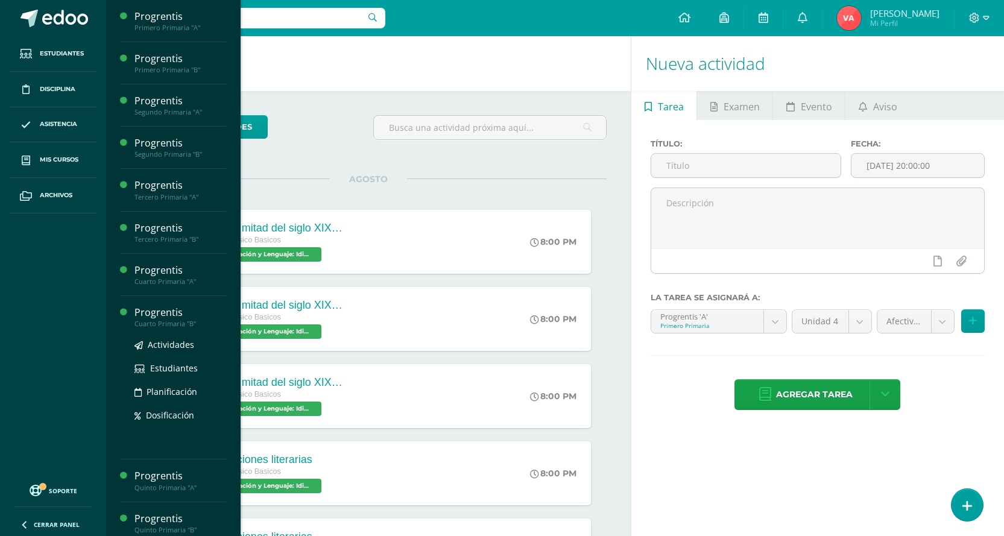
click at [169, 318] on div "Progrentis" at bounding box center [180, 313] width 92 height 14
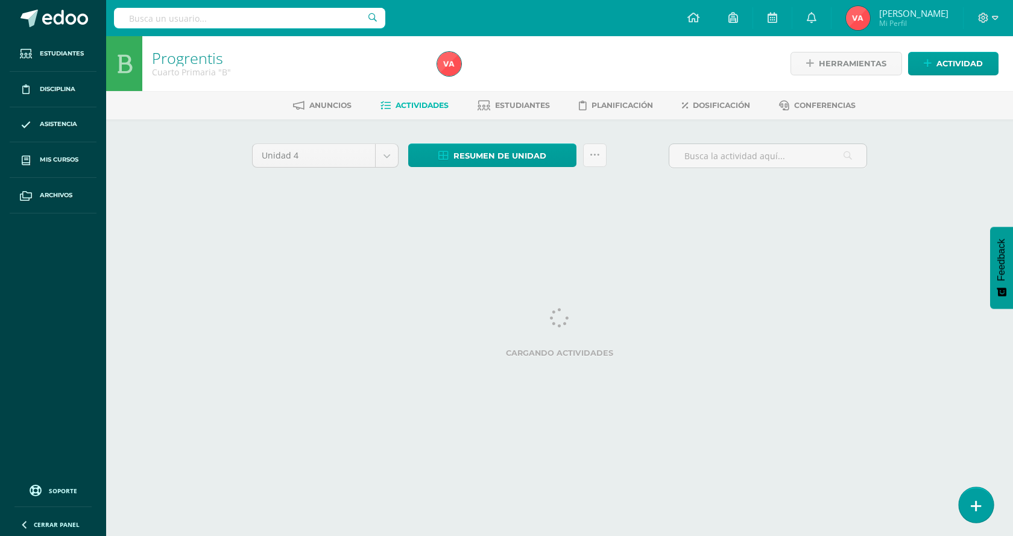
click at [973, 504] on icon at bounding box center [976, 506] width 11 height 14
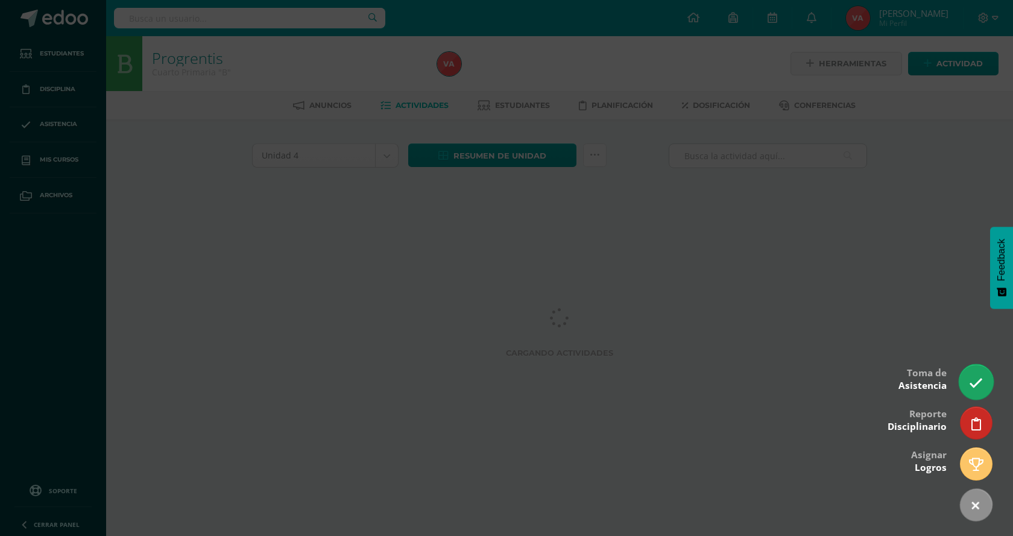
click at [968, 394] on link at bounding box center [976, 381] width 34 height 35
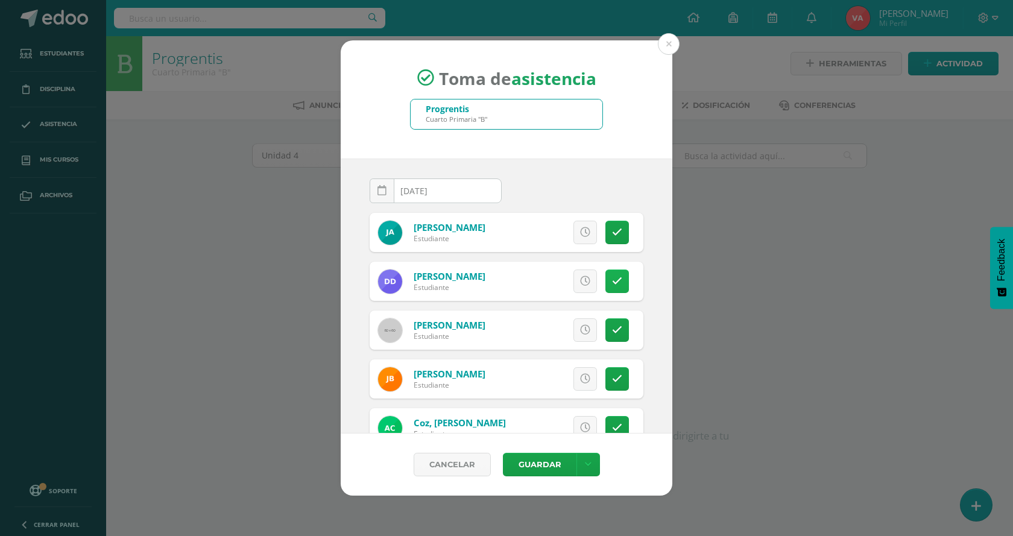
click at [614, 279] on link at bounding box center [617, 282] width 24 height 24
click at [612, 378] on icon at bounding box center [617, 379] width 10 height 10
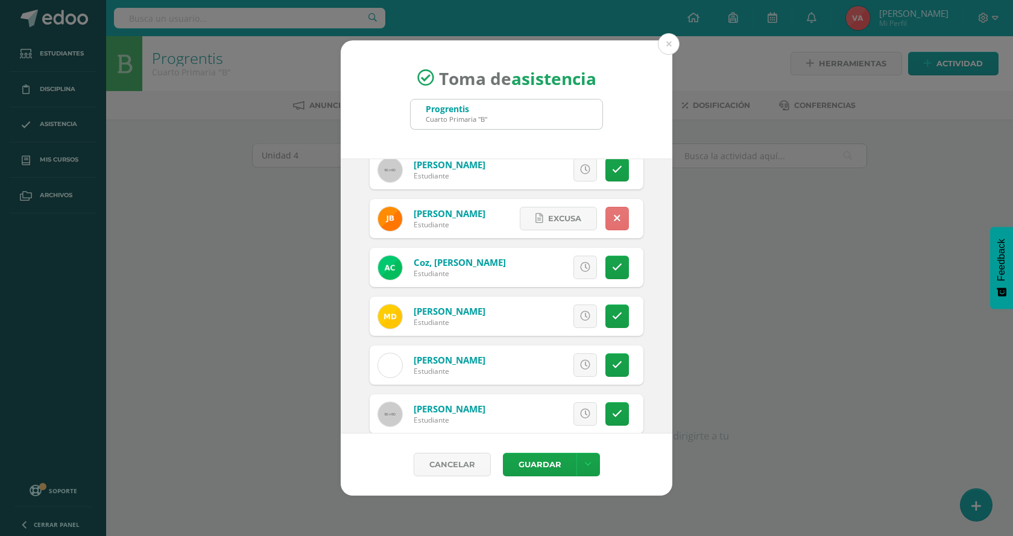
scroll to position [181, 0]
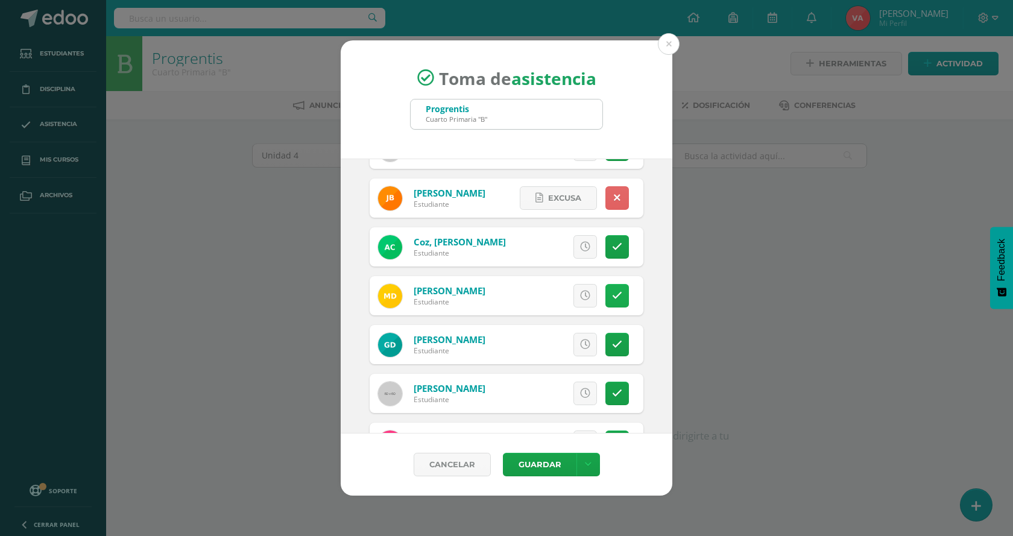
click at [612, 298] on icon at bounding box center [617, 296] width 10 height 10
click at [614, 197] on icon at bounding box center [617, 198] width 7 height 10
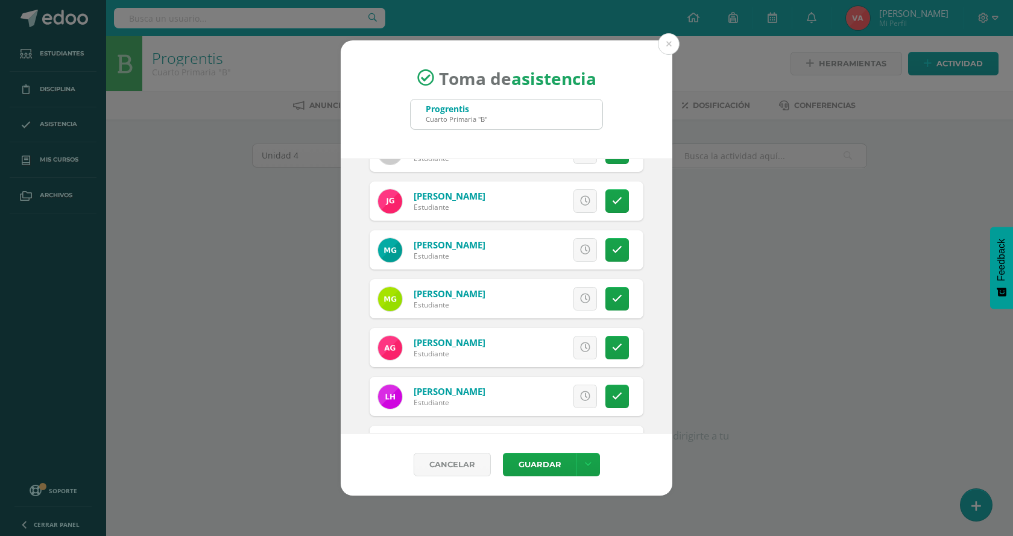
scroll to position [482, 0]
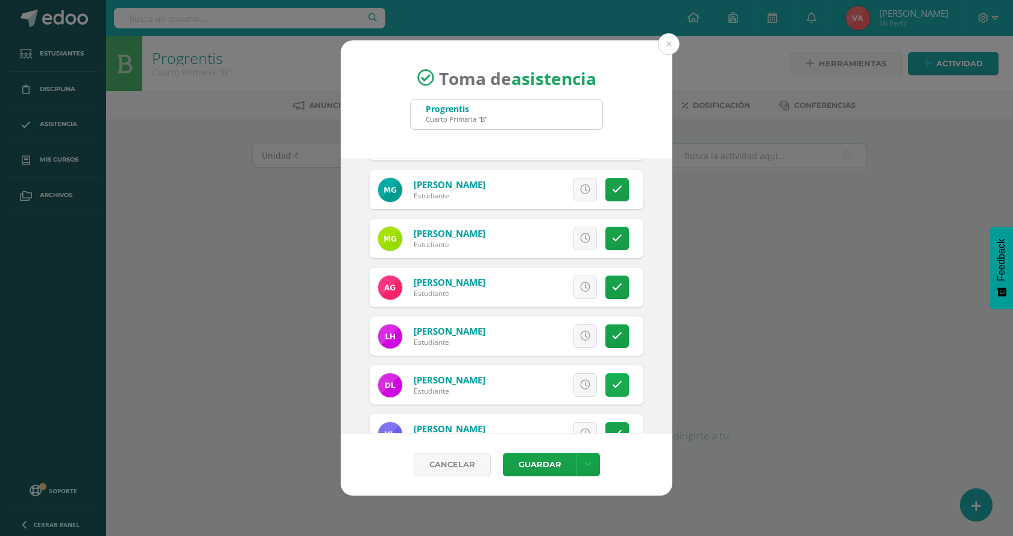
click at [612, 388] on icon at bounding box center [617, 385] width 10 height 10
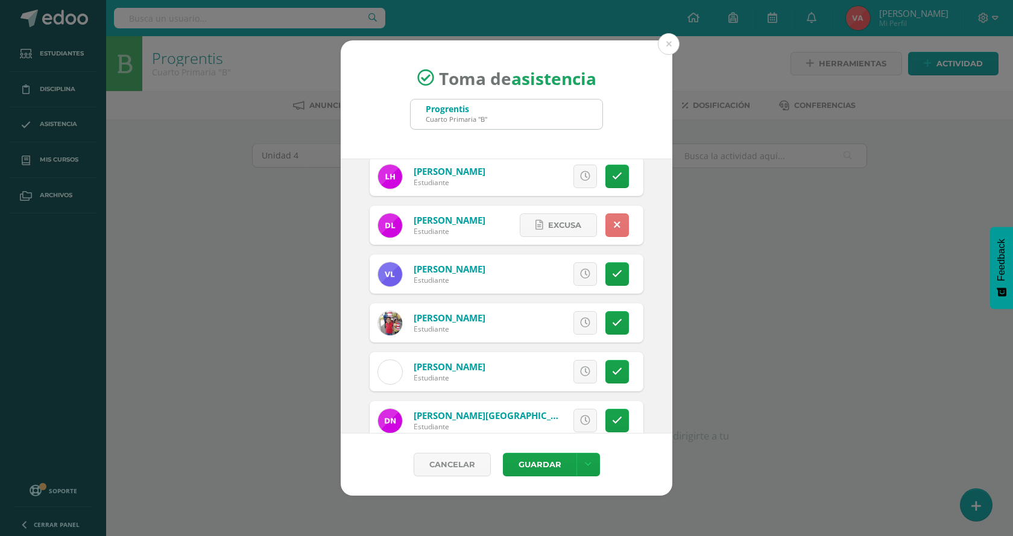
scroll to position [663, 0]
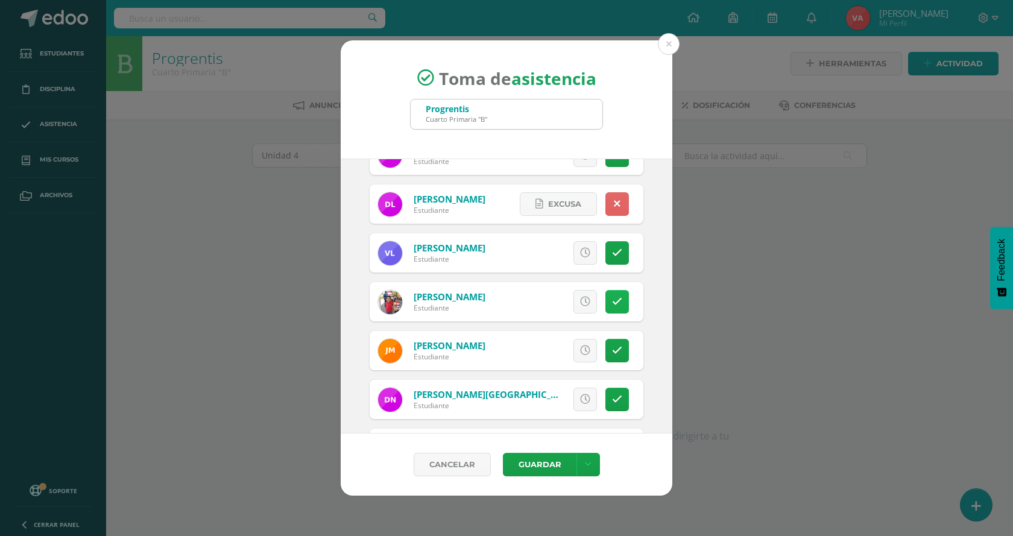
click at [615, 292] on link at bounding box center [617, 302] width 24 height 24
click at [612, 354] on icon at bounding box center [617, 351] width 10 height 10
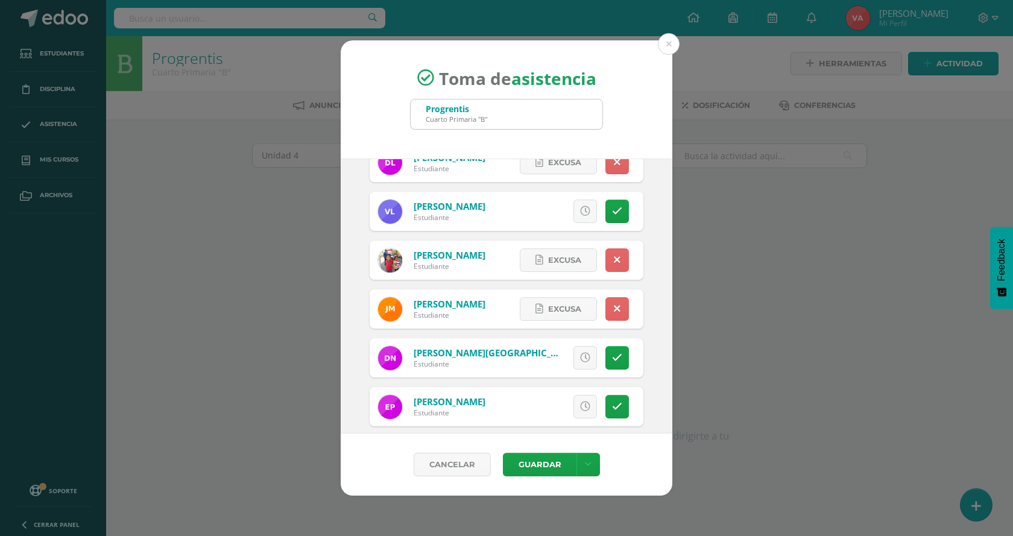
scroll to position [724, 0]
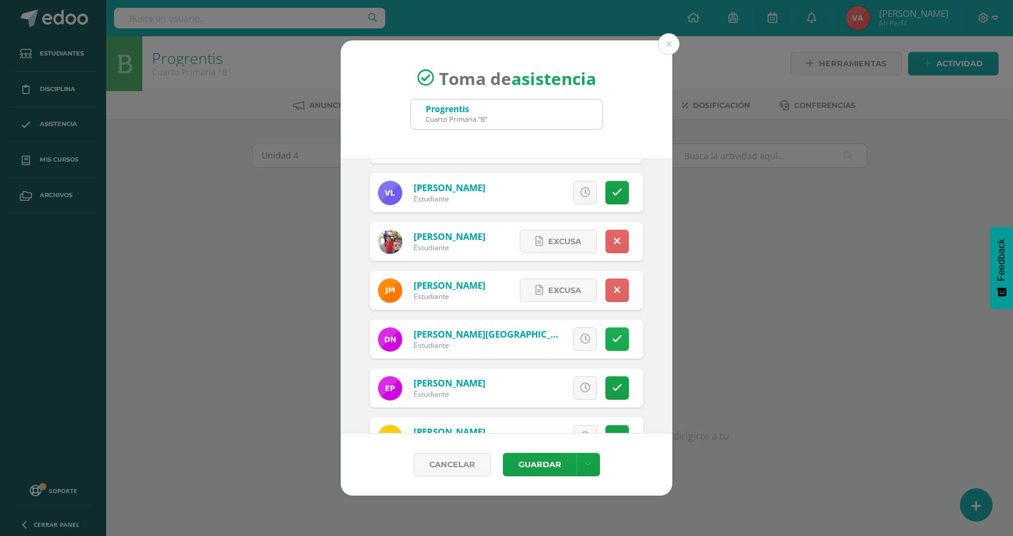
click at [612, 343] on icon at bounding box center [617, 339] width 10 height 10
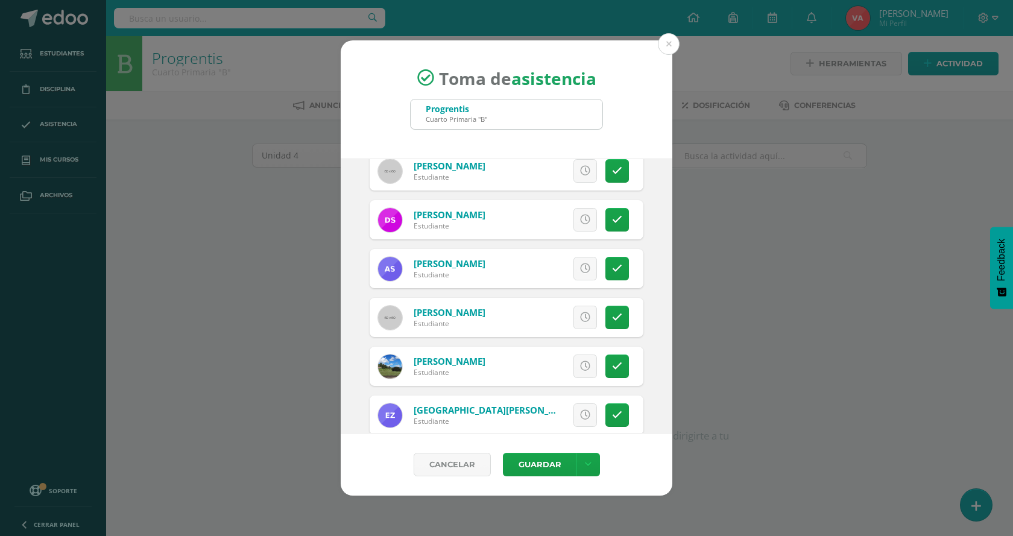
scroll to position [1206, 0]
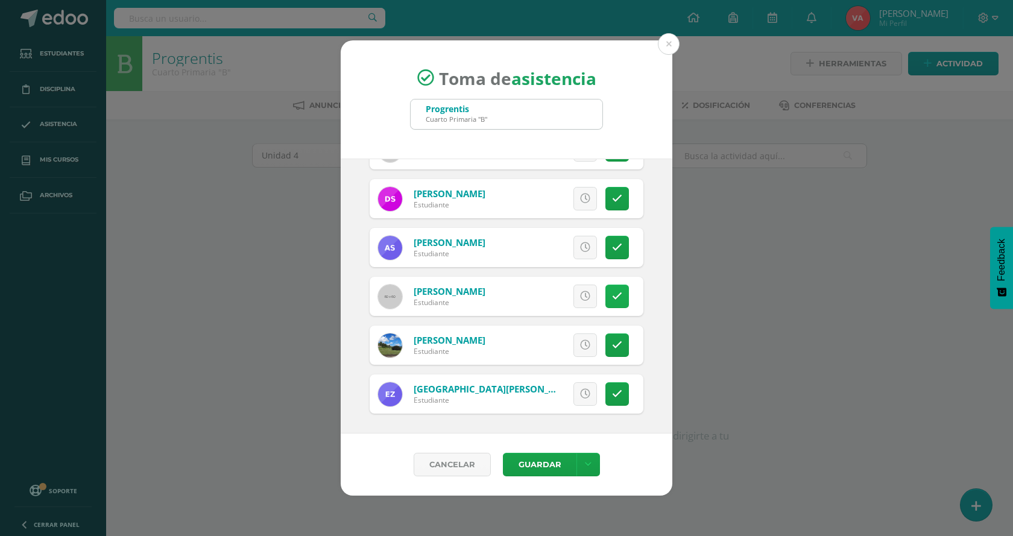
click at [612, 294] on icon at bounding box center [617, 296] width 10 height 10
click at [545, 466] on button "Guardar" at bounding box center [540, 465] width 74 height 24
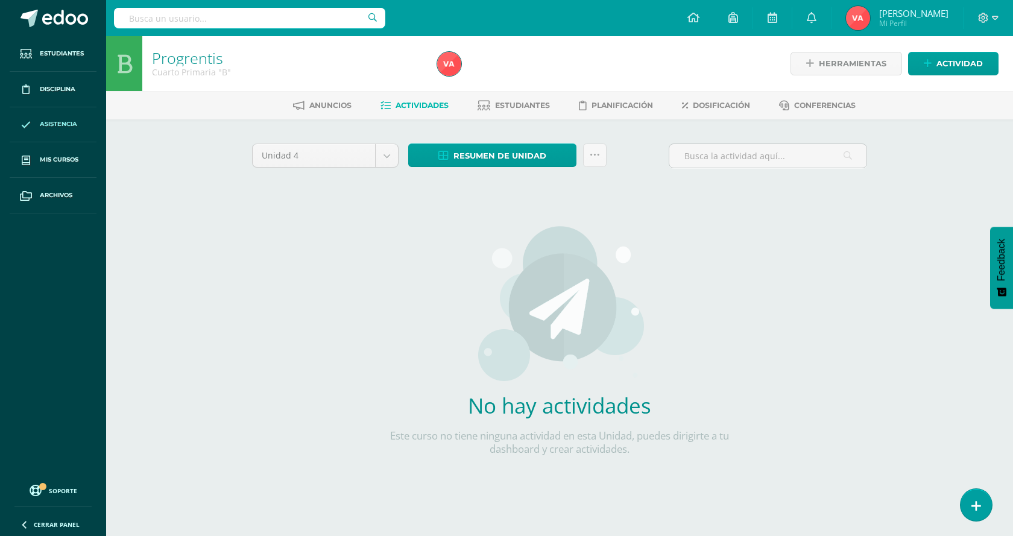
click at [63, 124] on span "Asistencia" at bounding box center [58, 124] width 37 height 10
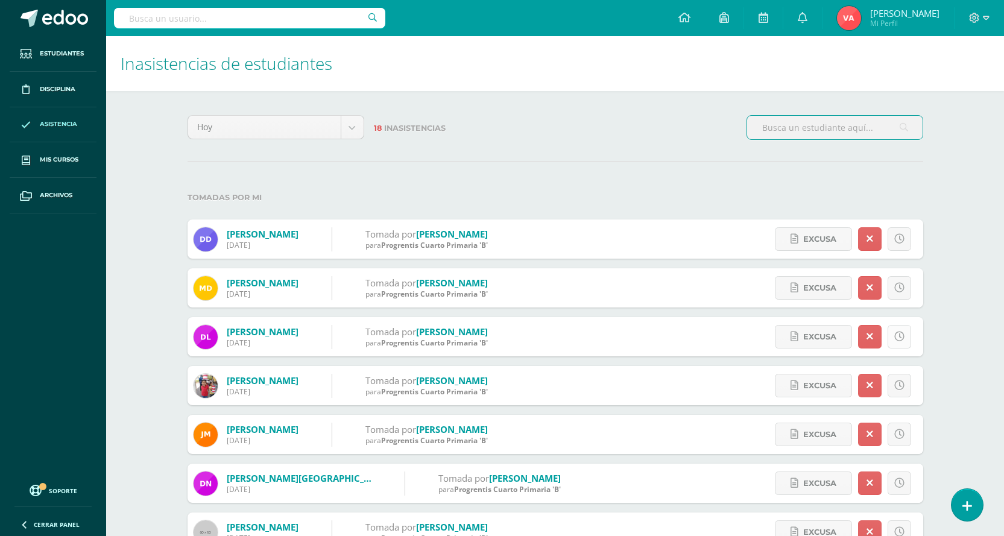
click at [902, 336] on icon at bounding box center [899, 337] width 10 height 10
click at [836, 334] on span "Excusa" at bounding box center [849, 337] width 33 height 22
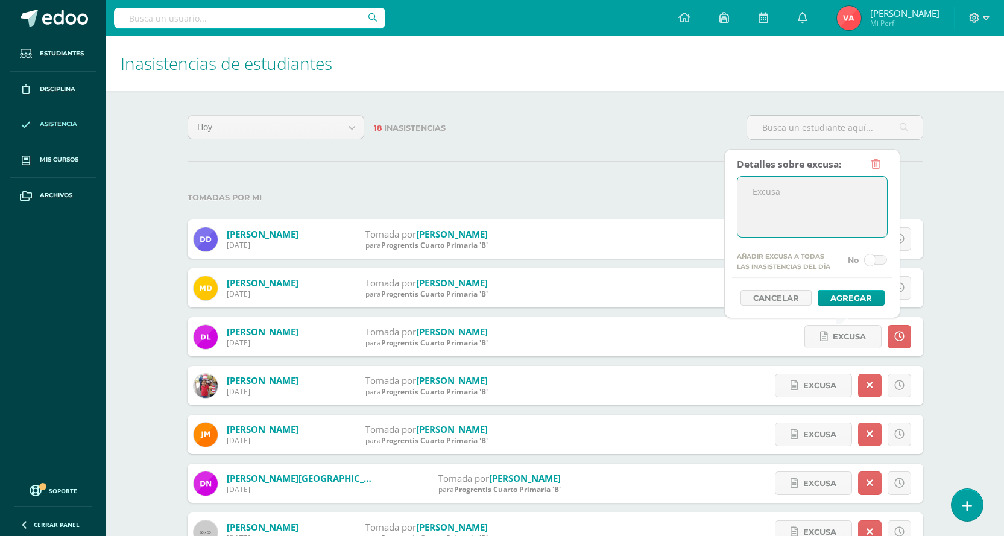
click at [750, 187] on textarea at bounding box center [813, 207] width 150 height 60
drag, startPoint x: 810, startPoint y: 188, endPoint x: 752, endPoint y: 200, distance: 59.0
click at [739, 201] on textarea "Llegada tarde" at bounding box center [813, 207] width 150 height 60
type textarea "Llegada tarde"
click at [854, 301] on button "Agregar" at bounding box center [851, 298] width 67 height 16
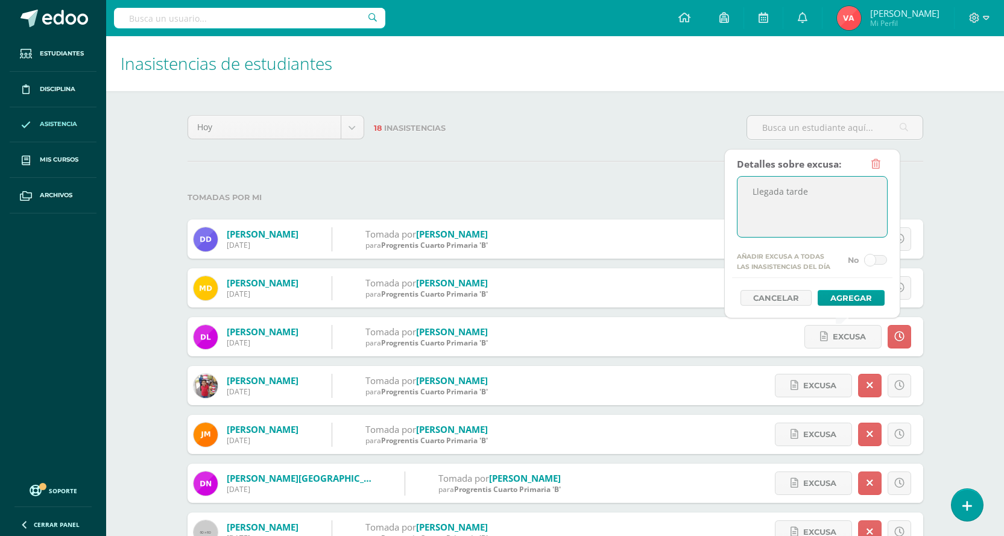
click at [867, 288] on div at bounding box center [812, 283] width 160 height 13
click at [865, 294] on button "Agregar" at bounding box center [851, 298] width 67 height 16
click at [858, 291] on button "Agregar" at bounding box center [851, 298] width 67 height 16
click at [855, 297] on button "Agregar" at bounding box center [851, 298] width 67 height 16
click at [845, 303] on button "Agregar" at bounding box center [851, 298] width 67 height 16
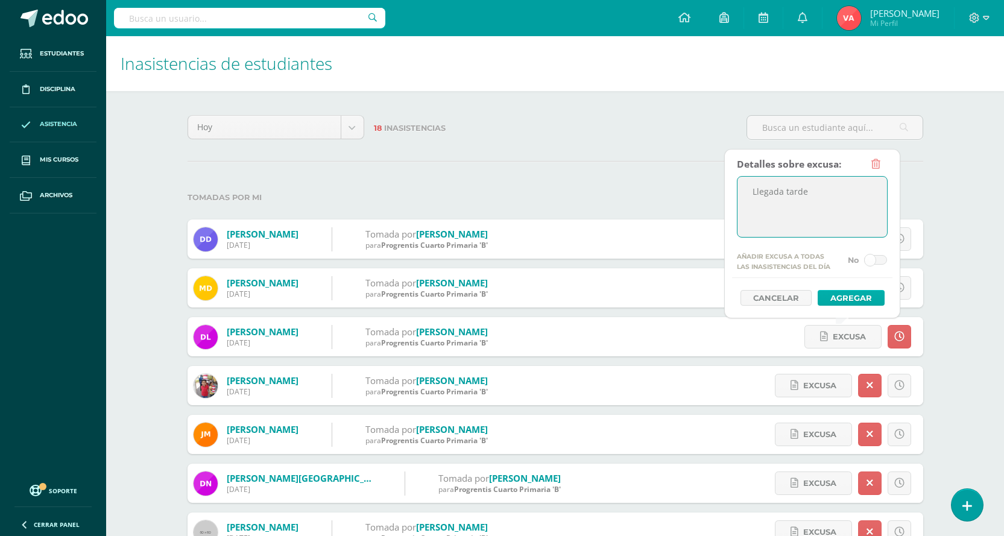
click at [850, 295] on button "Agregar" at bounding box center [851, 298] width 67 height 16
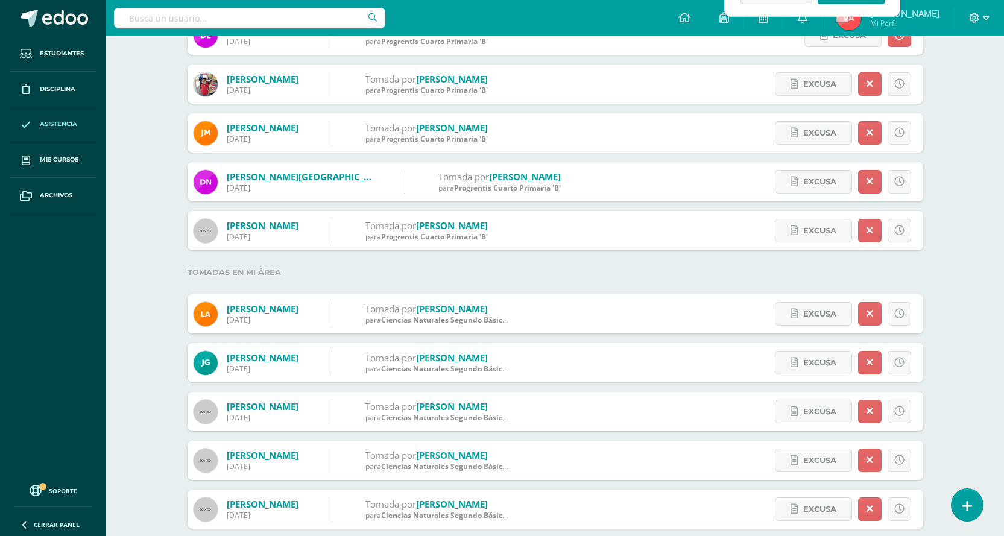
scroll to position [121, 0]
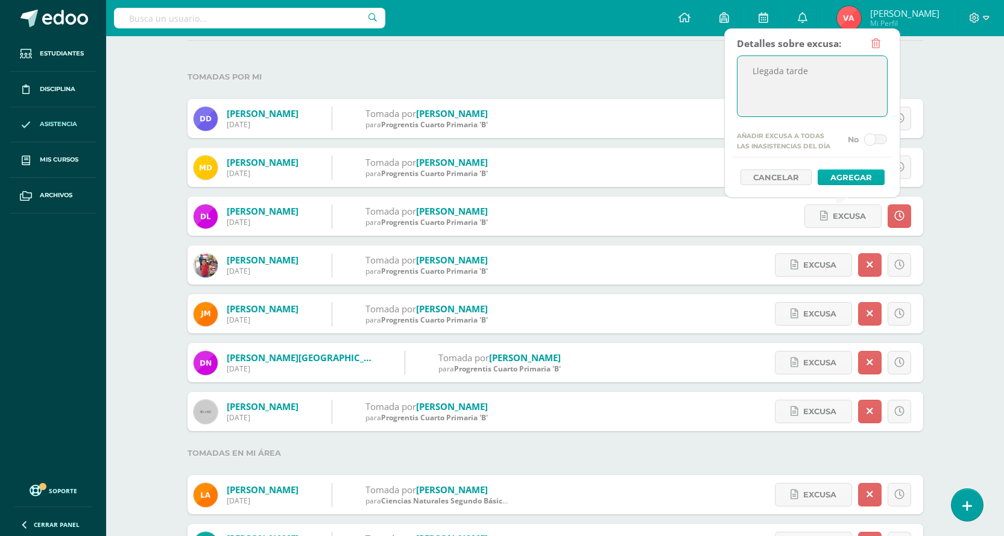
click at [850, 175] on button "Agregar" at bounding box center [851, 177] width 67 height 16
click at [971, 270] on div "Inasistencias de estudiantes Hoy Hoy Esta semana Este mes Este ciclo 18 Inasist…" at bounding box center [555, 467] width 898 height 1103
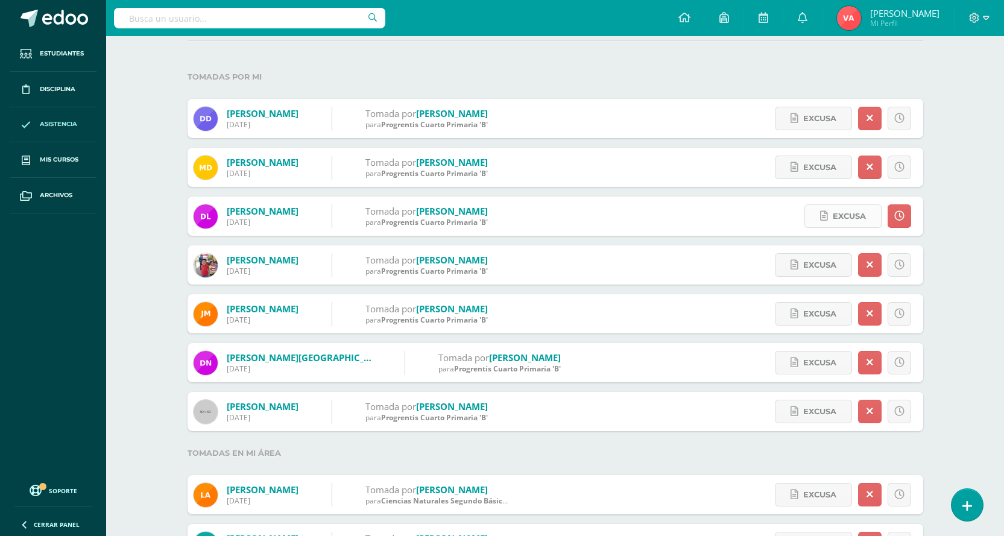
click at [845, 218] on span "Excusa" at bounding box center [849, 216] width 33 height 22
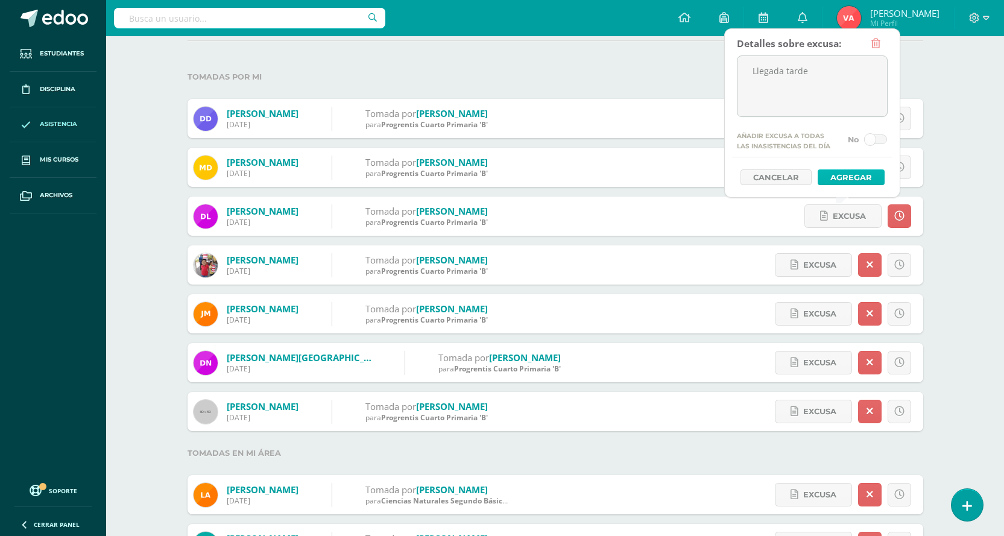
click at [843, 176] on button "Agregar" at bounding box center [851, 177] width 67 height 16
click at [849, 176] on button "Agregar" at bounding box center [851, 177] width 67 height 16
click at [849, 180] on button "Agregar" at bounding box center [851, 177] width 67 height 16
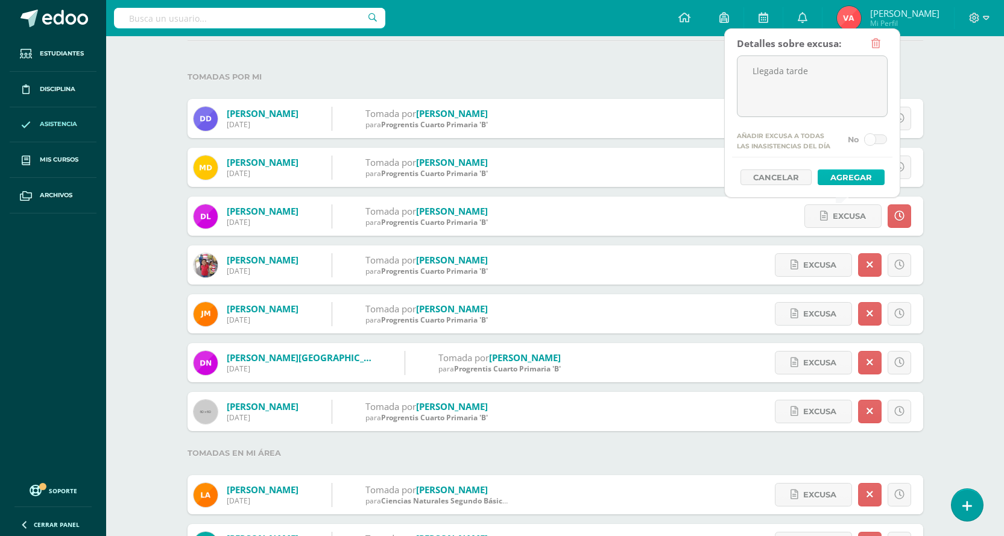
click at [845, 176] on button "Agregar" at bounding box center [851, 177] width 67 height 16
click at [845, 175] on button "Agregar" at bounding box center [851, 177] width 67 height 16
click at [844, 175] on button "Agregar" at bounding box center [851, 177] width 67 height 16
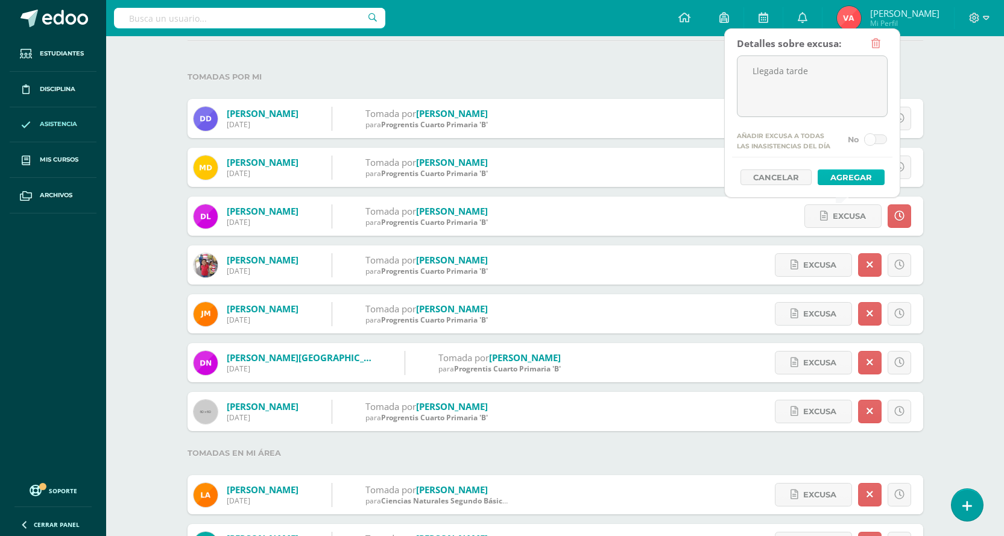
click at [845, 177] on button "Agregar" at bounding box center [851, 177] width 67 height 16
click at [844, 177] on button "Agregar" at bounding box center [851, 177] width 67 height 16
click at [953, 268] on div "Inasistencias de estudiantes Hoy Hoy Esta semana Este mes Este ciclo 18 Inasist…" at bounding box center [555, 467] width 898 height 1103
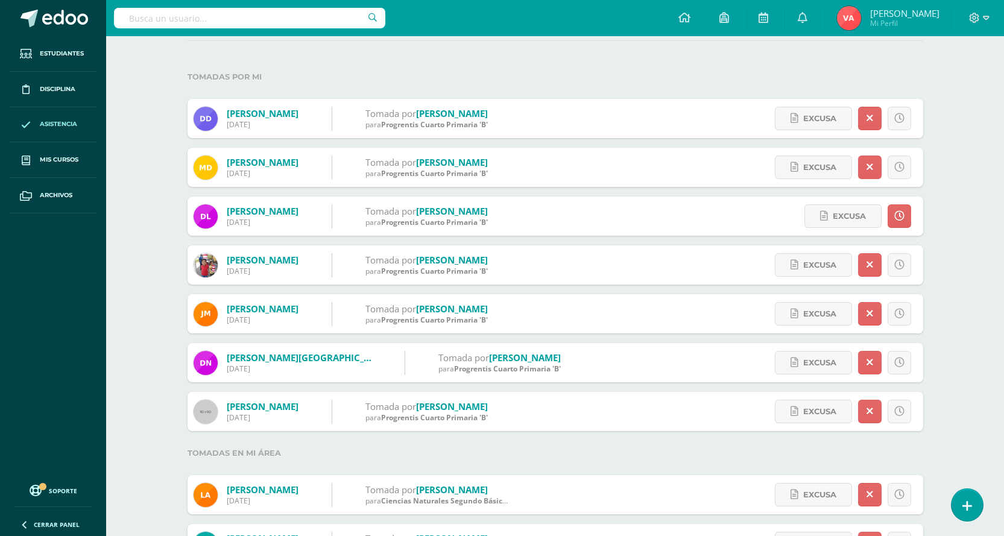
scroll to position [0, 0]
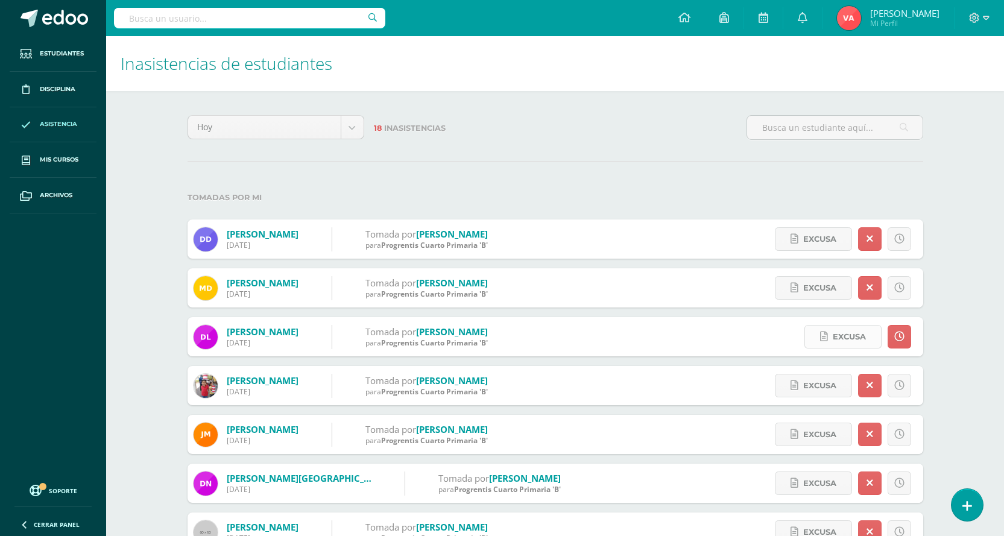
click at [852, 339] on span "Excusa" at bounding box center [849, 337] width 33 height 22
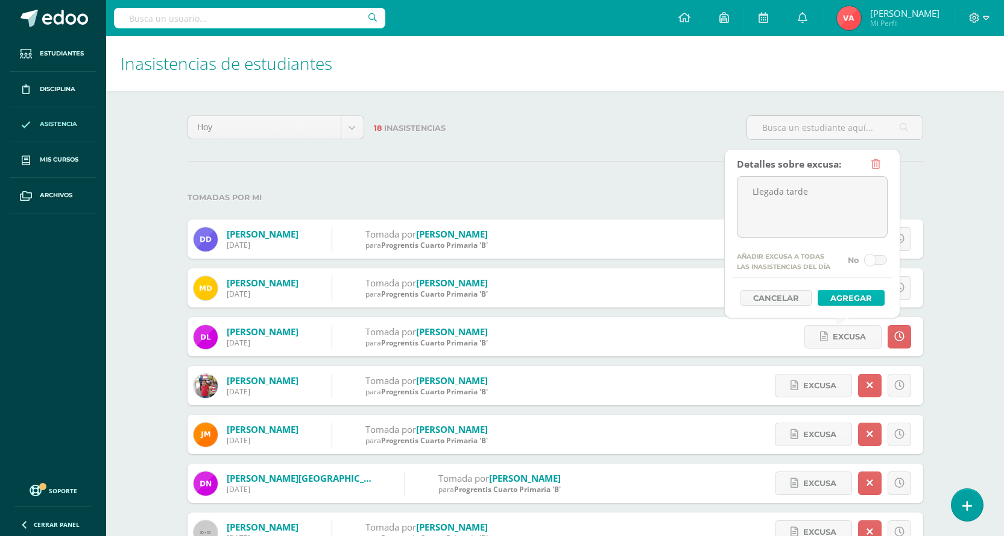
click at [857, 300] on button "Agregar" at bounding box center [851, 298] width 67 height 16
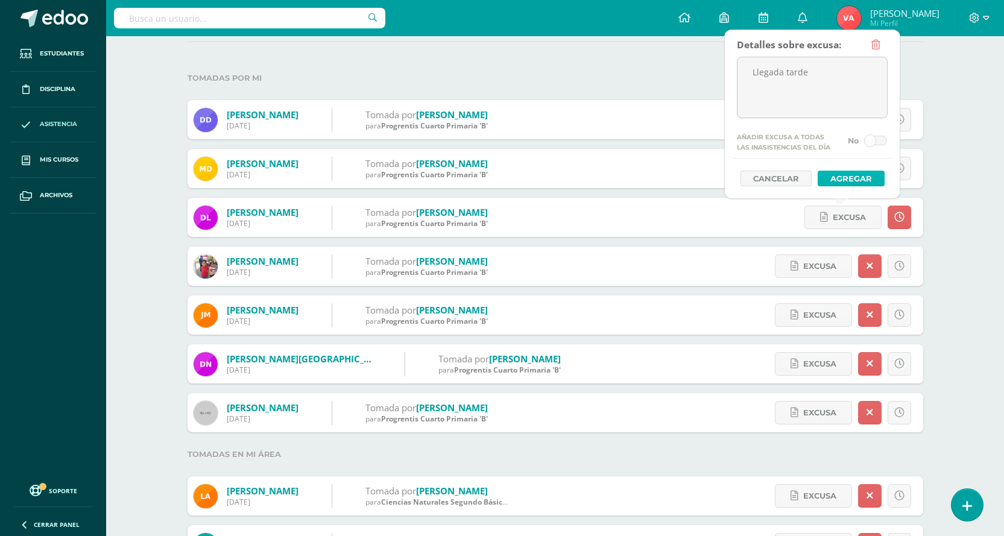
scroll to position [121, 0]
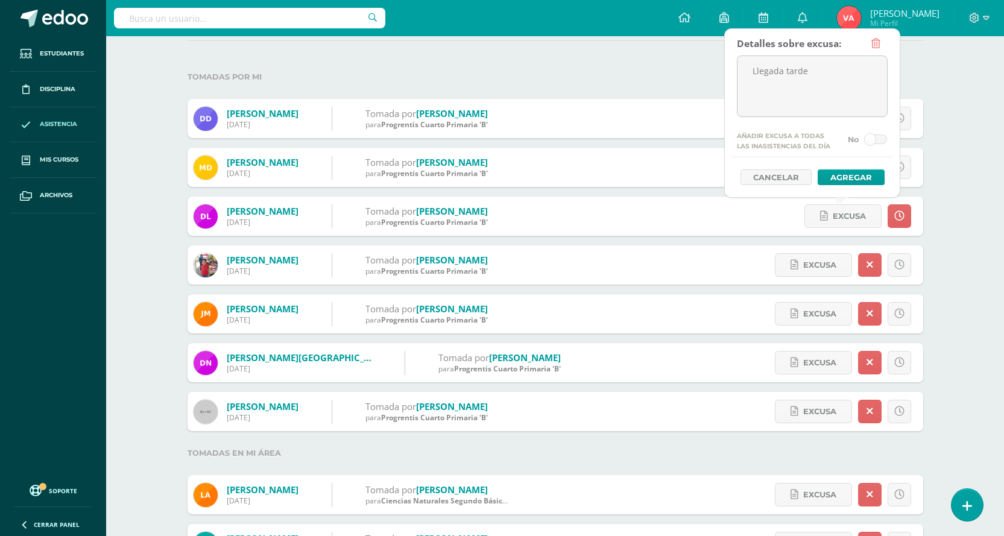
click at [985, 373] on div "Inasistencias de estudiantes Hoy Hoy Esta semana Este mes Este ciclo 18 Inasist…" at bounding box center [555, 467] width 898 height 1103
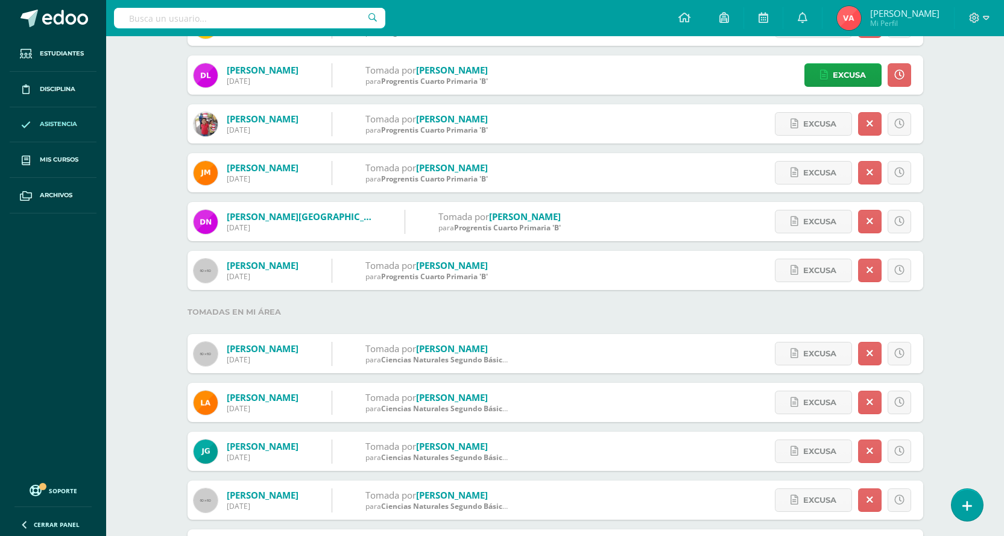
scroll to position [241, 0]
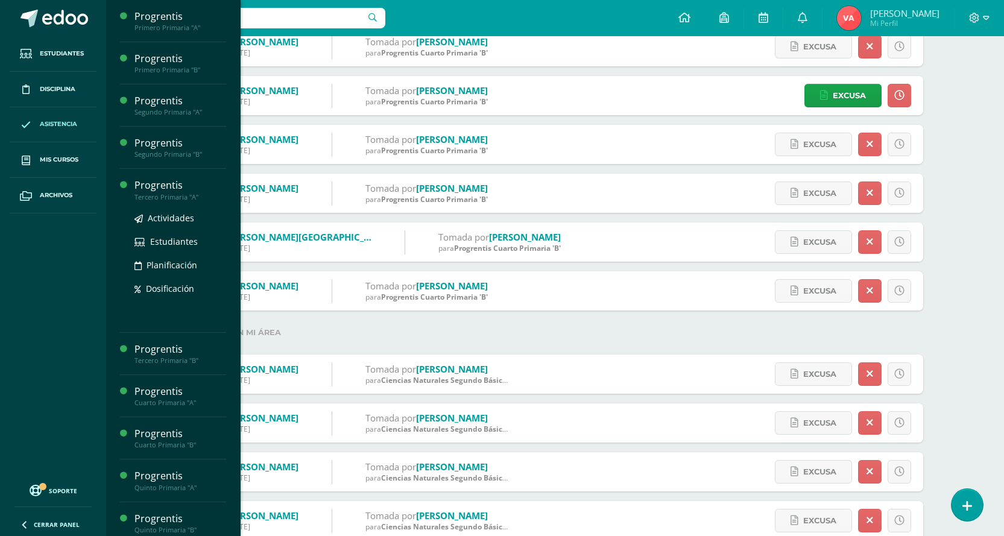
click at [162, 189] on div "Progrentis" at bounding box center [180, 185] width 92 height 14
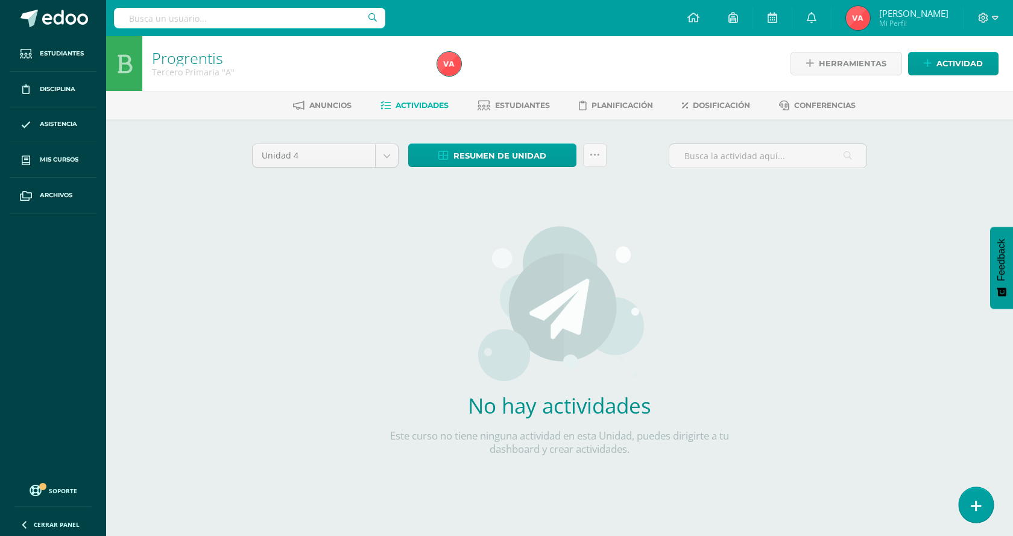
click at [982, 507] on link at bounding box center [976, 504] width 34 height 35
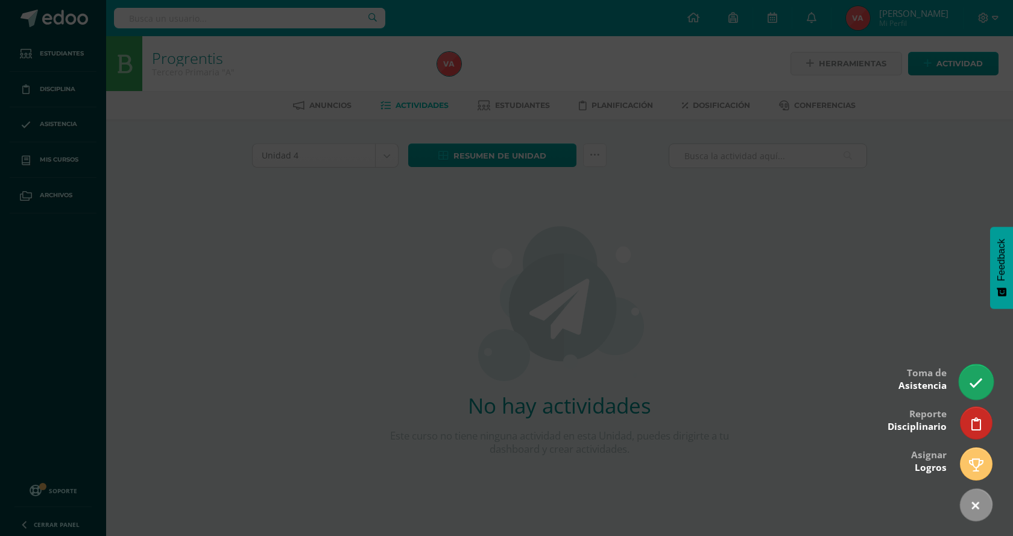
click at [977, 382] on icon at bounding box center [976, 383] width 14 height 14
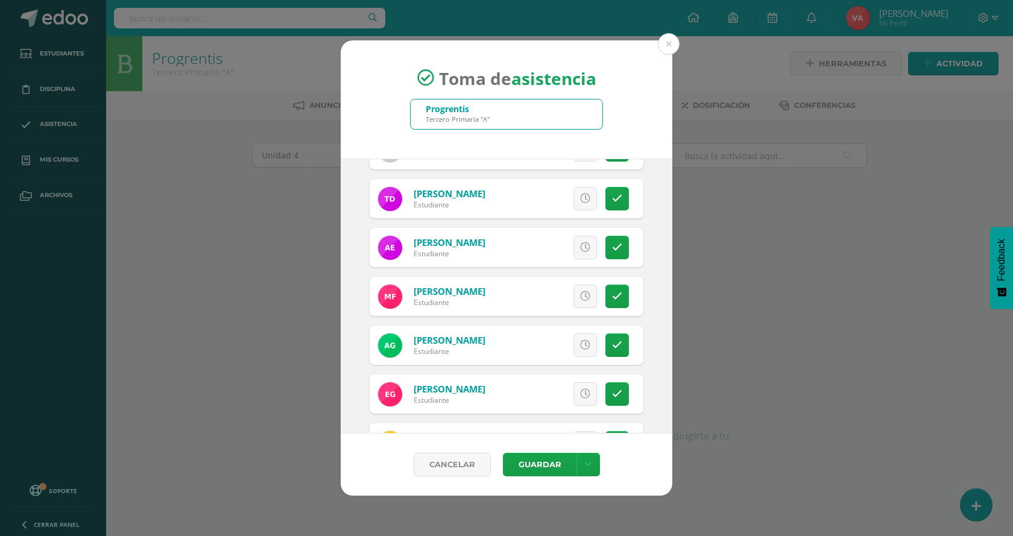
scroll to position [181, 0]
click at [612, 292] on icon at bounding box center [617, 296] width 10 height 10
click at [611, 292] on link at bounding box center [617, 296] width 24 height 24
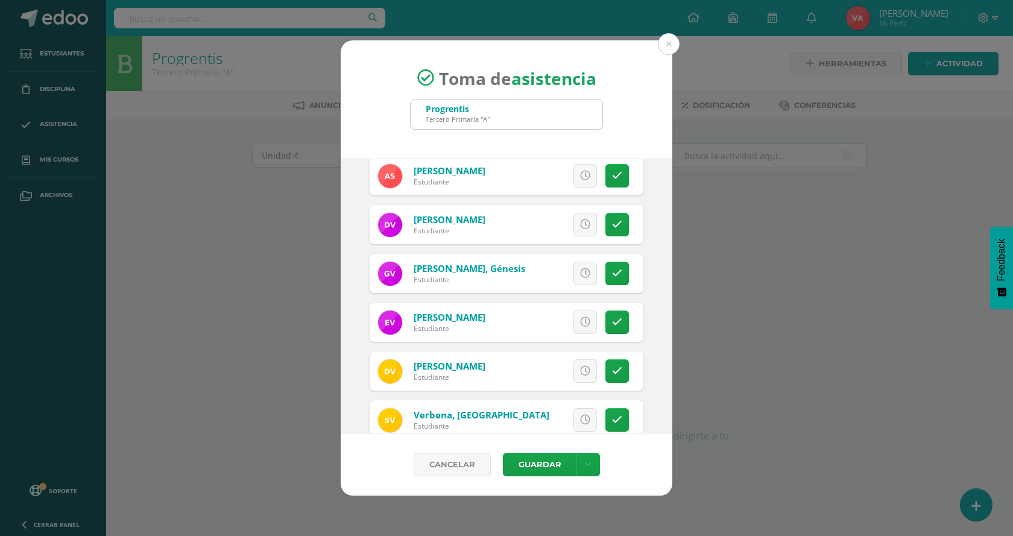
scroll to position [1353, 0]
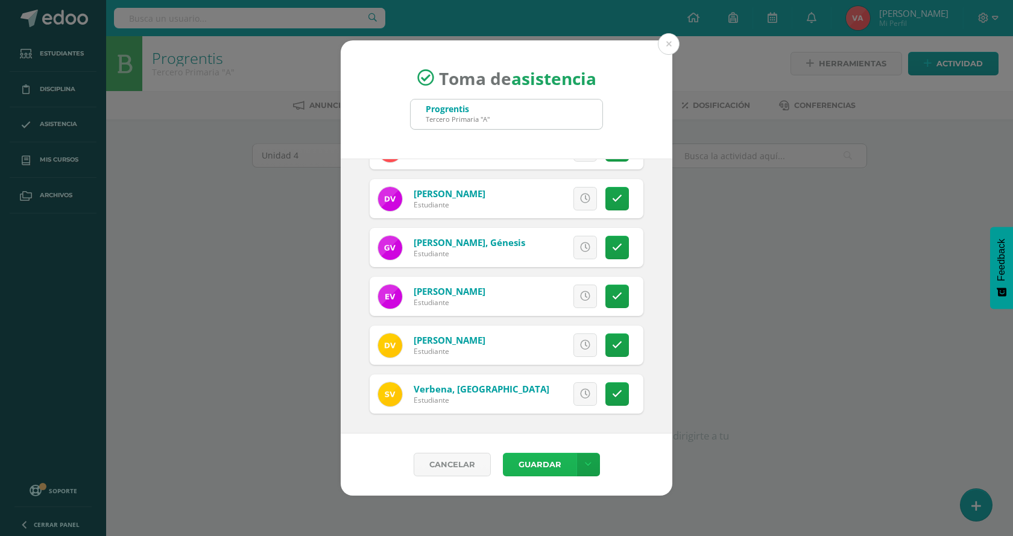
click at [532, 464] on button "Guardar" at bounding box center [540, 465] width 74 height 24
